Goal: Entertainment & Leisure: Consume media (video, audio)

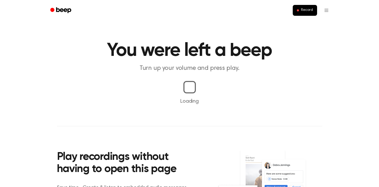
click at [150, 42] on h1 "You were left a beep" at bounding box center [189, 50] width 265 height 19
